Goal: Task Accomplishment & Management: Use online tool/utility

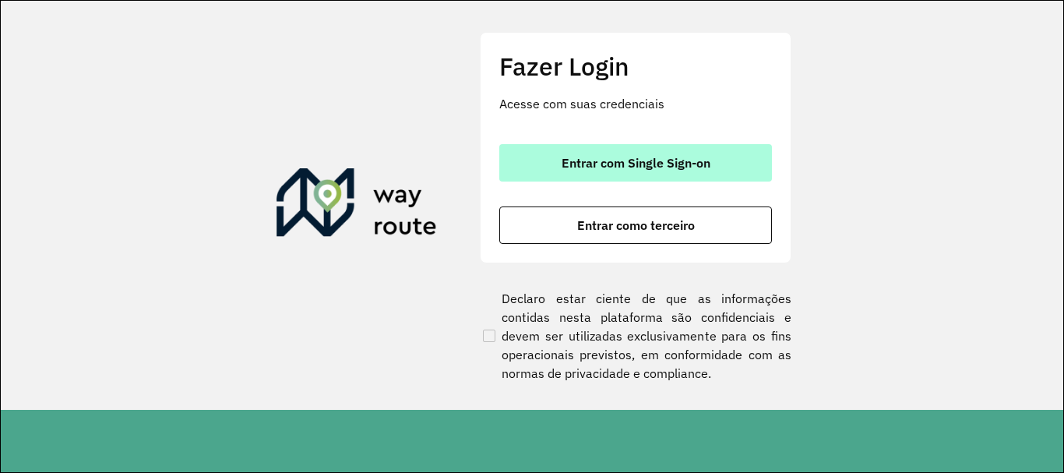
click at [672, 157] on span "Entrar com Single Sign-on" at bounding box center [636, 163] width 149 height 12
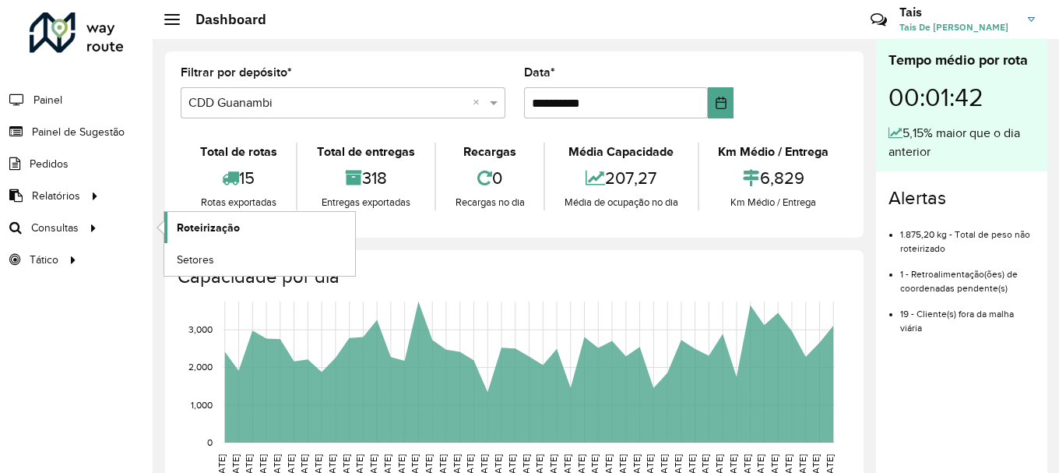
click at [211, 223] on span "Roteirização" at bounding box center [208, 228] width 63 height 16
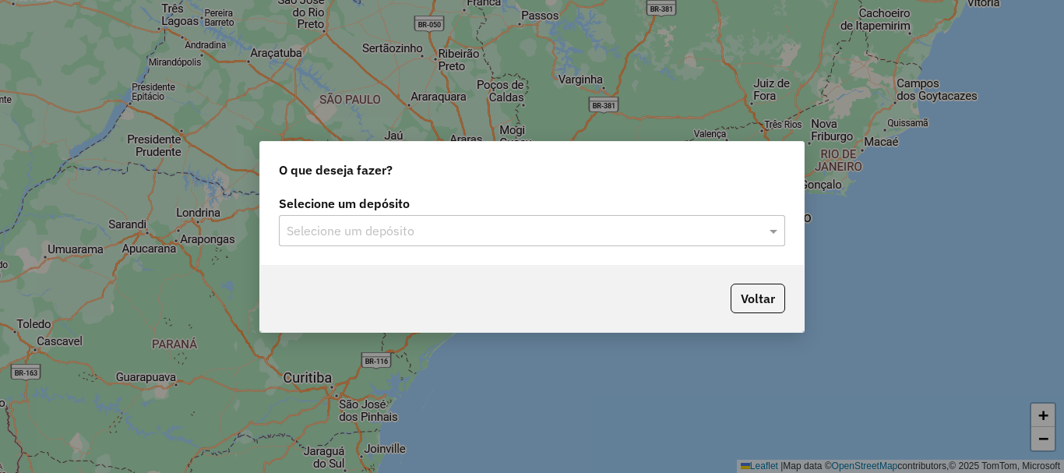
click at [398, 227] on input "text" at bounding box center [517, 231] width 460 height 19
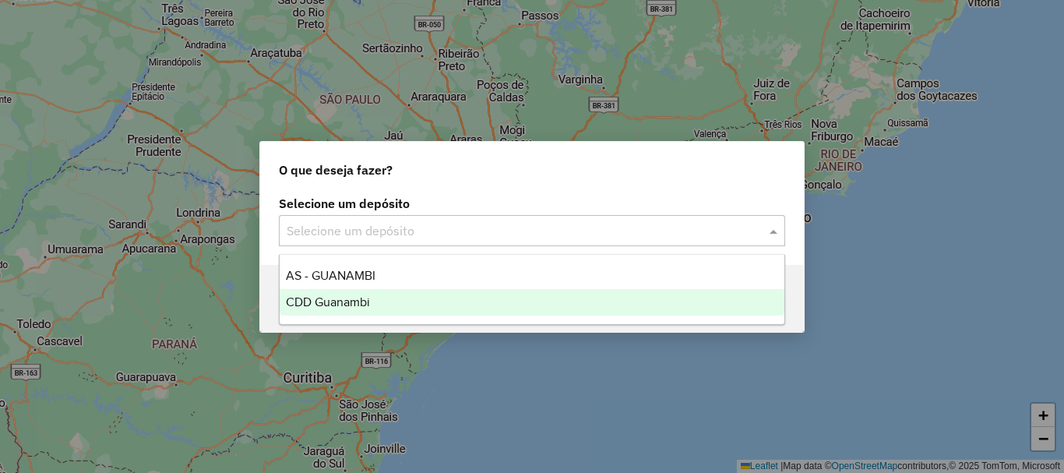
click at [356, 293] on div "CDD Guanambi" at bounding box center [532, 302] width 505 height 26
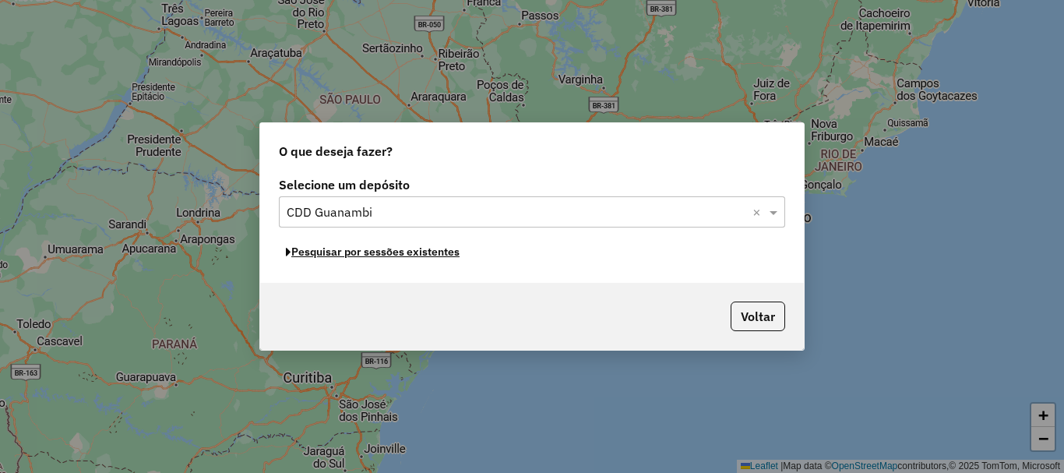
click at [359, 255] on button "Pesquisar por sessões existentes" at bounding box center [373, 252] width 188 height 24
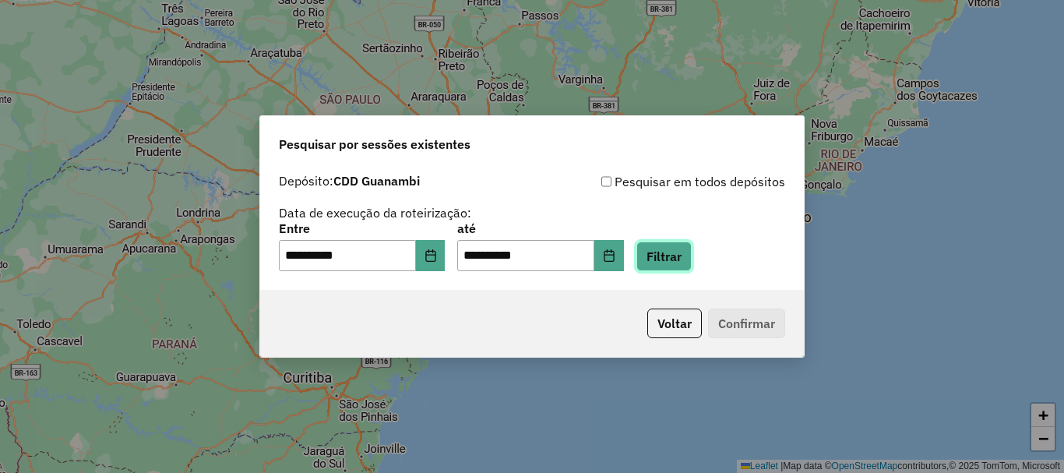
click at [692, 255] on button "Filtrar" at bounding box center [663, 256] width 55 height 30
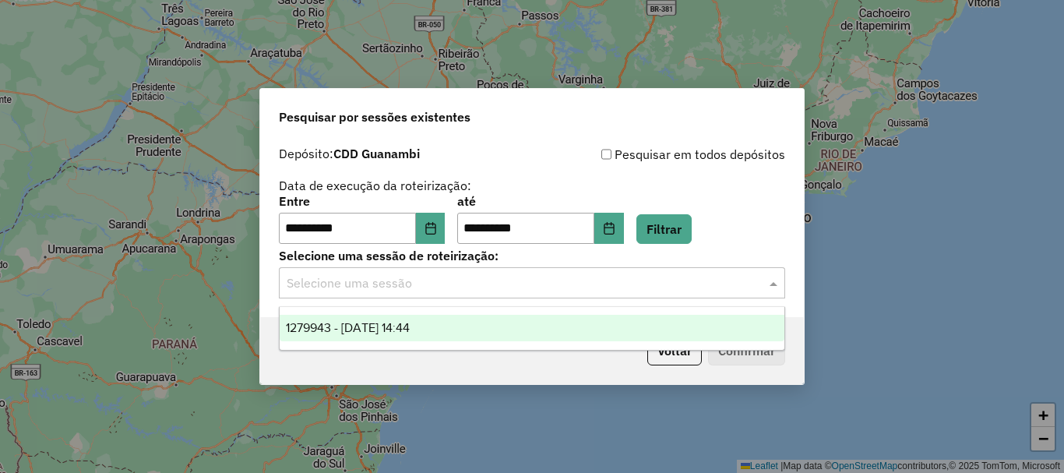
click at [657, 287] on input "text" at bounding box center [517, 283] width 460 height 19
click at [410, 326] on span "1279943 - [DATE] 14:44" at bounding box center [348, 327] width 124 height 13
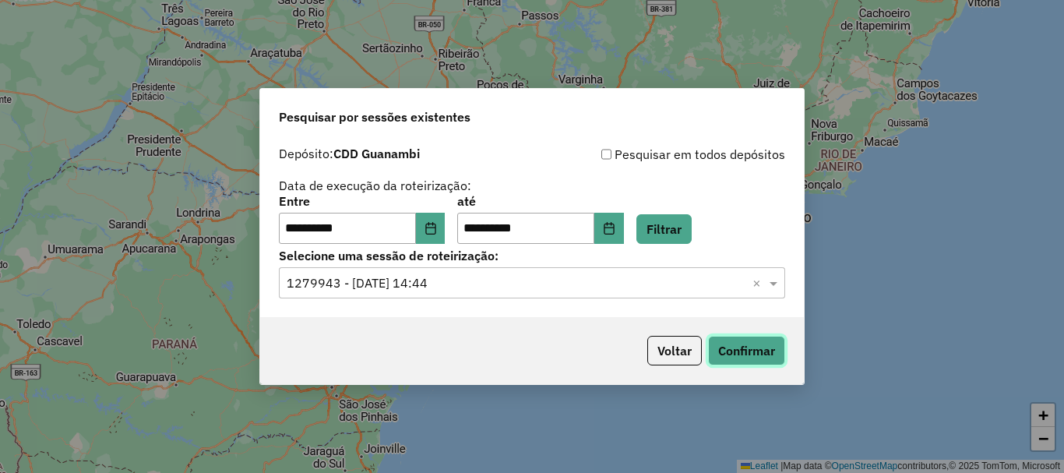
click at [749, 358] on button "Confirmar" at bounding box center [746, 351] width 77 height 30
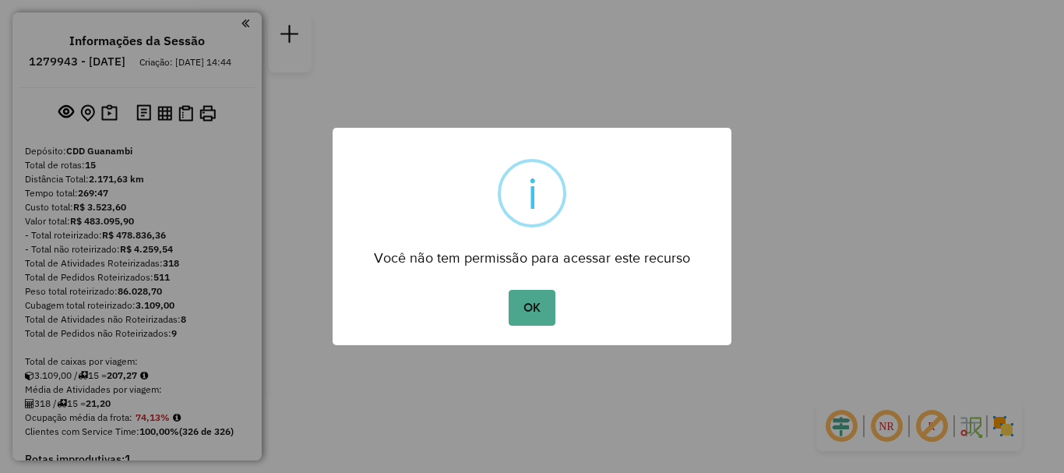
click at [576, 306] on div "OK No Cancel" at bounding box center [532, 308] width 399 height 44
click at [554, 305] on button "OK" at bounding box center [532, 308] width 46 height 36
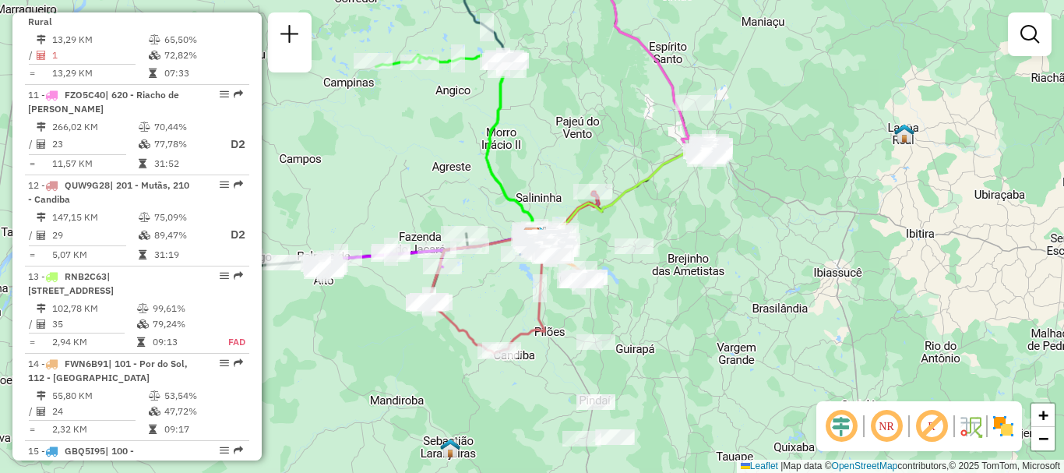
scroll to position [1714, 0]
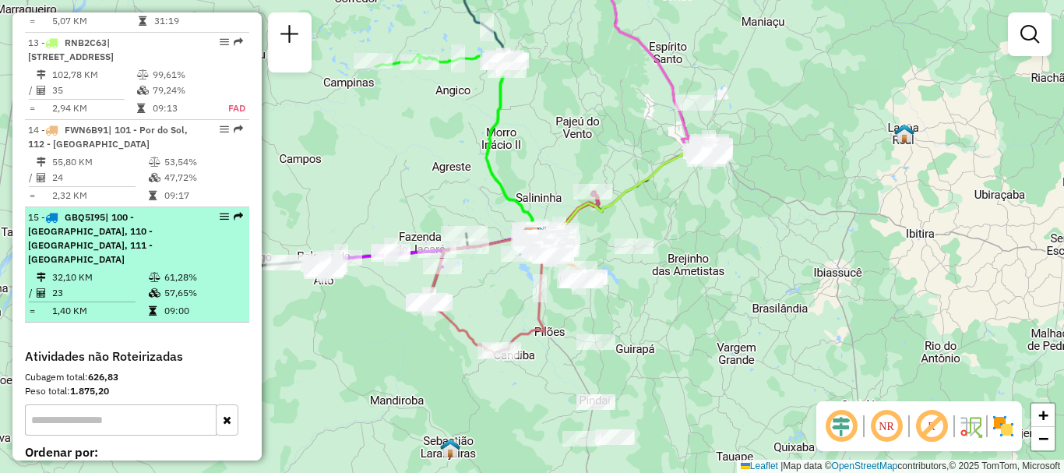
click at [127, 269] on td "32,10 KM" at bounding box center [99, 277] width 97 height 16
select select "**********"
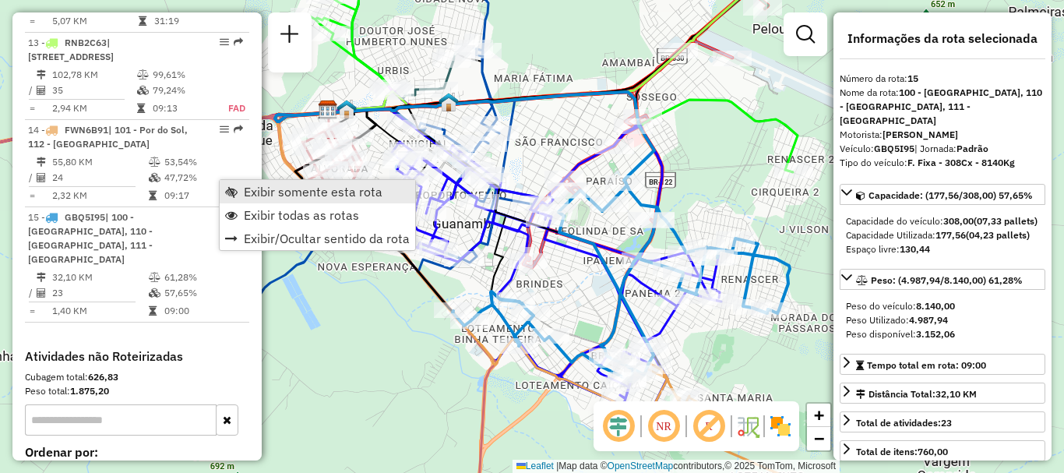
click at [266, 189] on span "Exibir somente esta rota" at bounding box center [313, 191] width 139 height 12
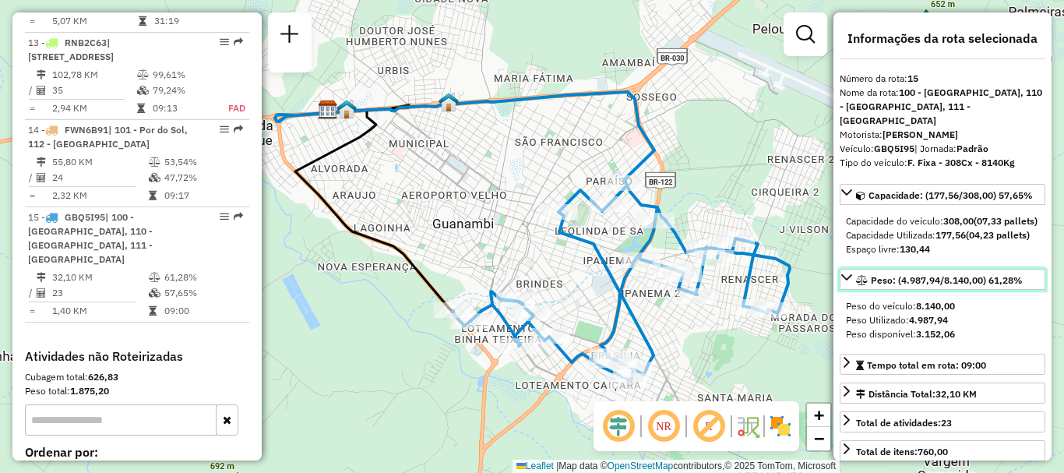
drag, startPoint x: 872, startPoint y: 294, endPoint x: 889, endPoint y: 291, distance: 17.4
click at [889, 286] on span "Peso: (4.987,94/8.140,00) 61,28%" at bounding box center [947, 280] width 152 height 12
